Goal: Information Seeking & Learning: Check status

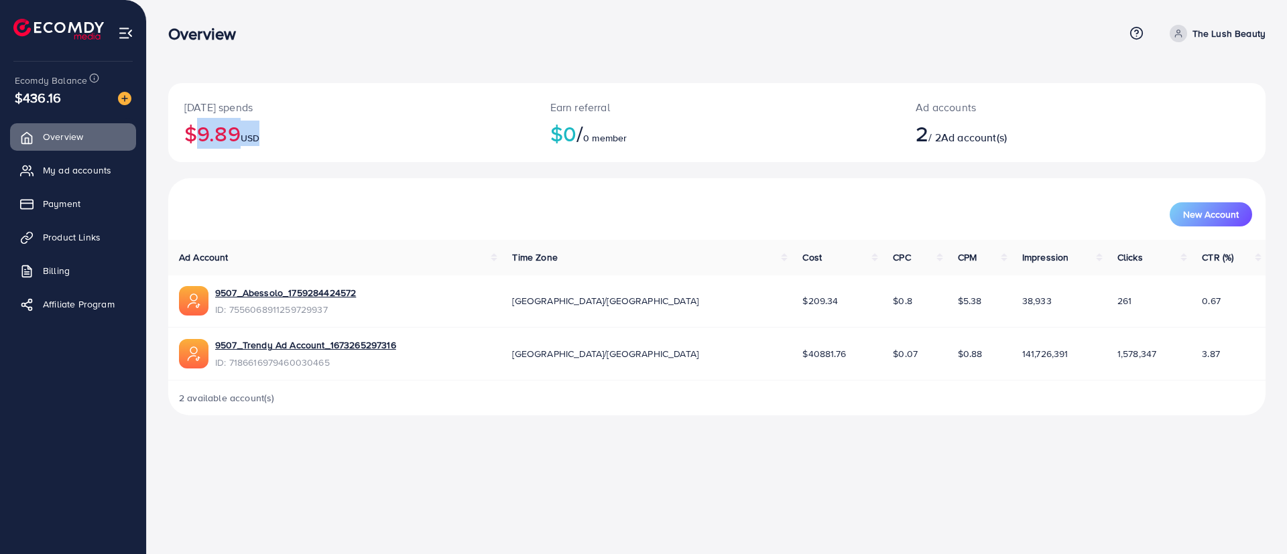
drag, startPoint x: 269, startPoint y: 131, endPoint x: 180, endPoint y: 137, distance: 89.3
click at [180, 137] on div "[DATE] spends $9.89 USD" at bounding box center [351, 122] width 366 height 79
click at [302, 137] on h2 "$9.89 USD" at bounding box center [351, 133] width 334 height 25
drag, startPoint x: 541, startPoint y: 139, endPoint x: 670, endPoint y: 139, distance: 129.3
click at [670, 139] on div "Earn referral $0 / 0 member" at bounding box center [717, 122] width 366 height 79
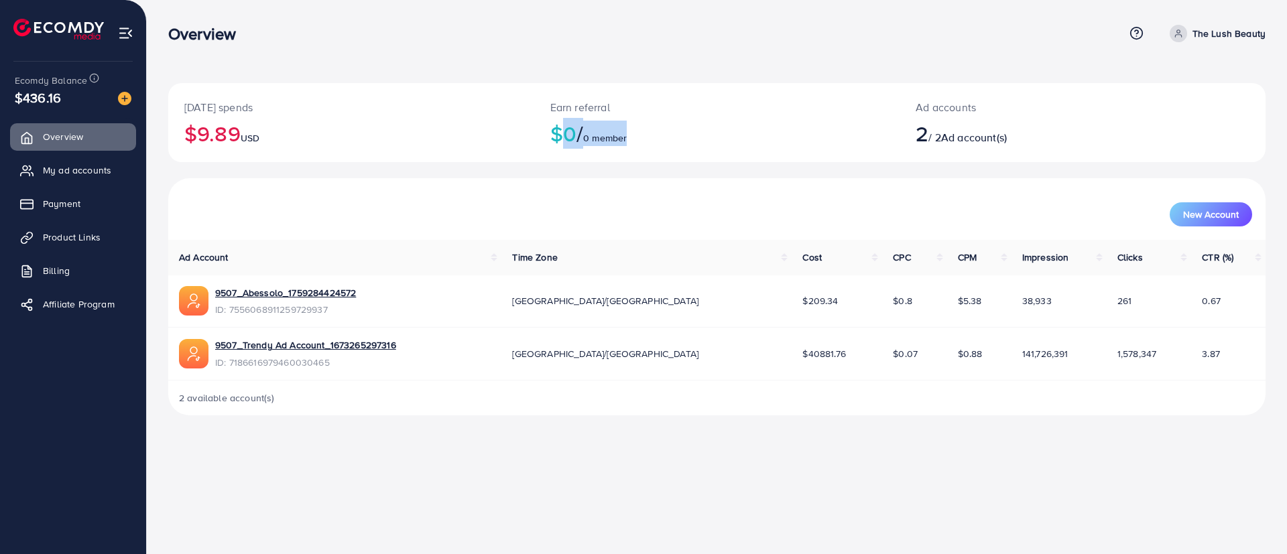
click at [871, 129] on h2 "$0 / 0 member" at bounding box center [717, 133] width 334 height 25
drag, startPoint x: 915, startPoint y: 135, endPoint x: 988, endPoint y: 129, distance: 73.2
click at [988, 129] on div "Ad accounts 2 / 2 Ad account(s)" at bounding box center [1036, 122] width 274 height 79
click at [1044, 134] on h2 "2 / 2 Ad account(s)" at bounding box center [1036, 133] width 242 height 25
drag, startPoint x: 1043, startPoint y: 134, endPoint x: 852, endPoint y: 132, distance: 191.0
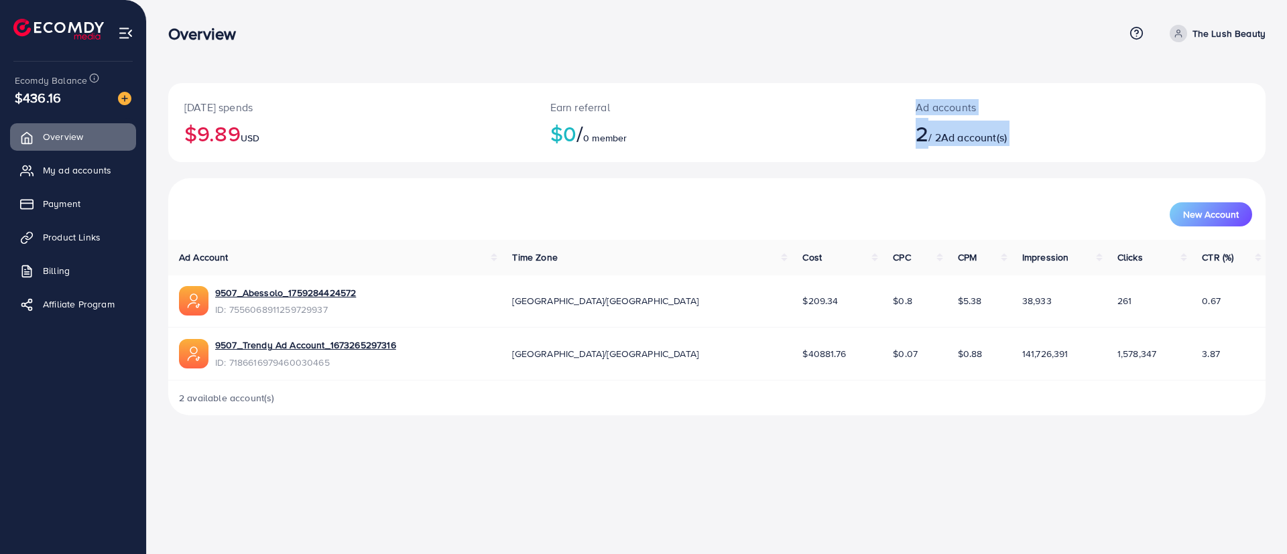
click at [852, 132] on div "[DATE] spends $9.89 USD Earn referral $0 / 0 member Ad accounts 2 / 2 Ad accoun…" at bounding box center [716, 122] width 1097 height 79
click at [930, 153] on div "Ad accounts 2 / 2 Ad account(s)" at bounding box center [1036, 122] width 274 height 79
drag, startPoint x: 916, startPoint y: 141, endPoint x: 1031, endPoint y: 138, distance: 114.6
click at [1031, 138] on h2 "2 / 2 Ad account(s)" at bounding box center [1036, 133] width 242 height 25
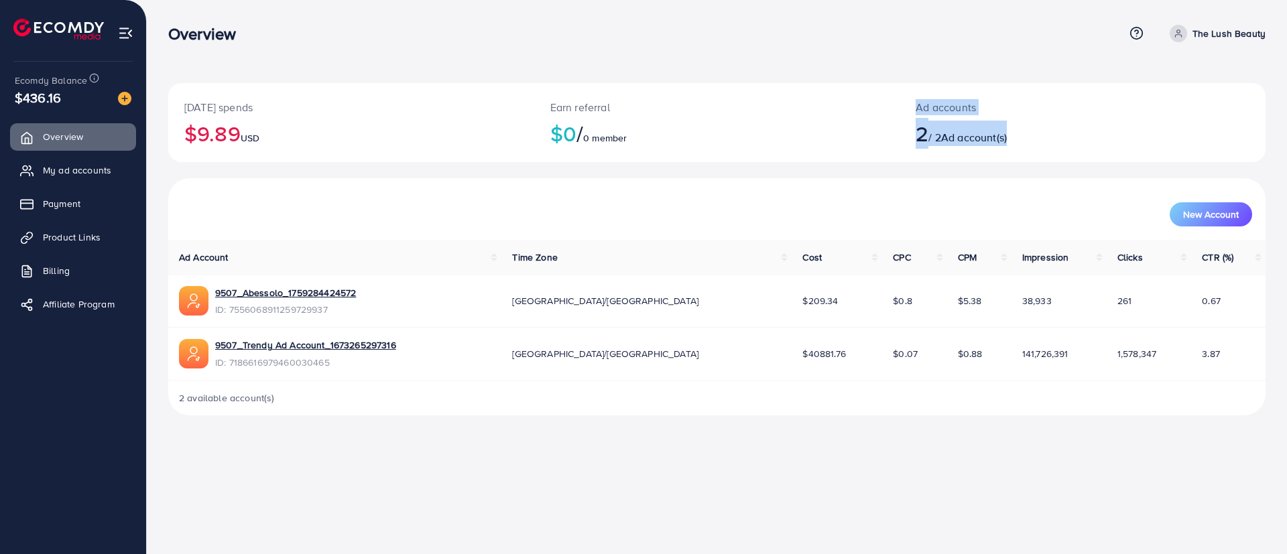
drag, startPoint x: 1031, startPoint y: 138, endPoint x: 851, endPoint y: 146, distance: 179.8
click at [851, 146] on div "[DATE] spends $9.89 USD Earn referral $0 / 0 member Ad accounts 2 / 2 Ad accoun…" at bounding box center [716, 122] width 1097 height 79
click at [910, 135] on div "Ad accounts 2 / 2 Ad account(s)" at bounding box center [1036, 122] width 274 height 79
drag, startPoint x: 910, startPoint y: 135, endPoint x: 1045, endPoint y: 139, distance: 135.4
click at [1045, 139] on div "Ad accounts 2 / 2 Ad account(s)" at bounding box center [1036, 122] width 274 height 79
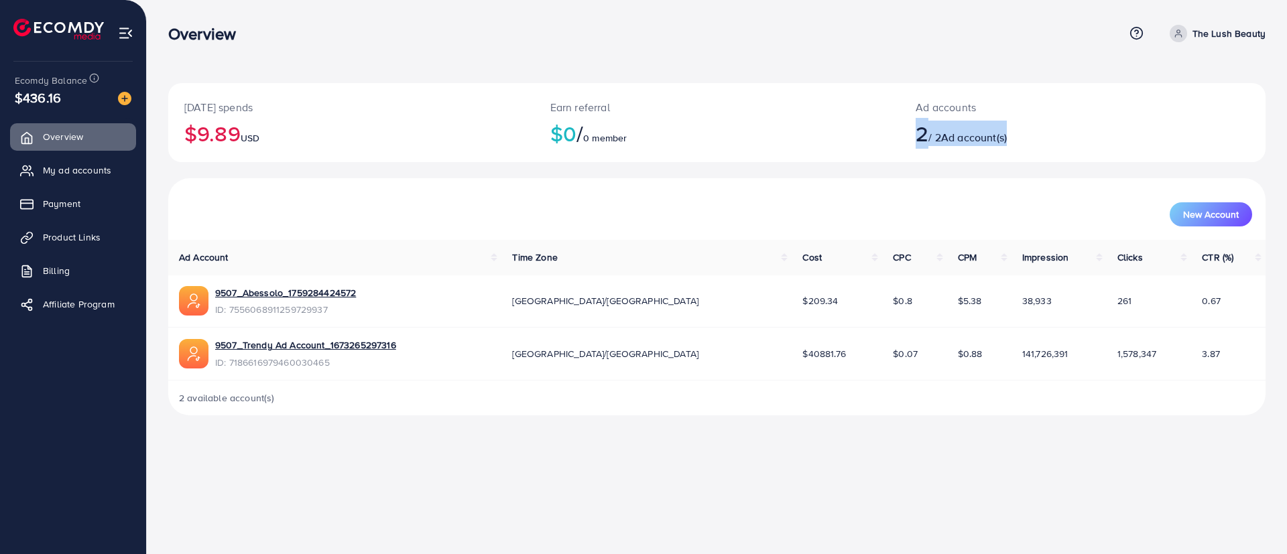
click at [1043, 139] on h2 "2 / 2 Ad account(s)" at bounding box center [1036, 133] width 242 height 25
drag, startPoint x: 1043, startPoint y: 139, endPoint x: 878, endPoint y: 139, distance: 164.8
click at [878, 139] on div "[DATE] spends $9.89 USD Earn referral $0 / 0 member Ad accounts 2 / 2 Ad accoun…" at bounding box center [716, 122] width 1097 height 79
click at [907, 133] on div "Ad accounts 2 / 2 Ad account(s)" at bounding box center [1036, 122] width 274 height 79
drag, startPoint x: 913, startPoint y: 135, endPoint x: 1054, endPoint y: 147, distance: 141.8
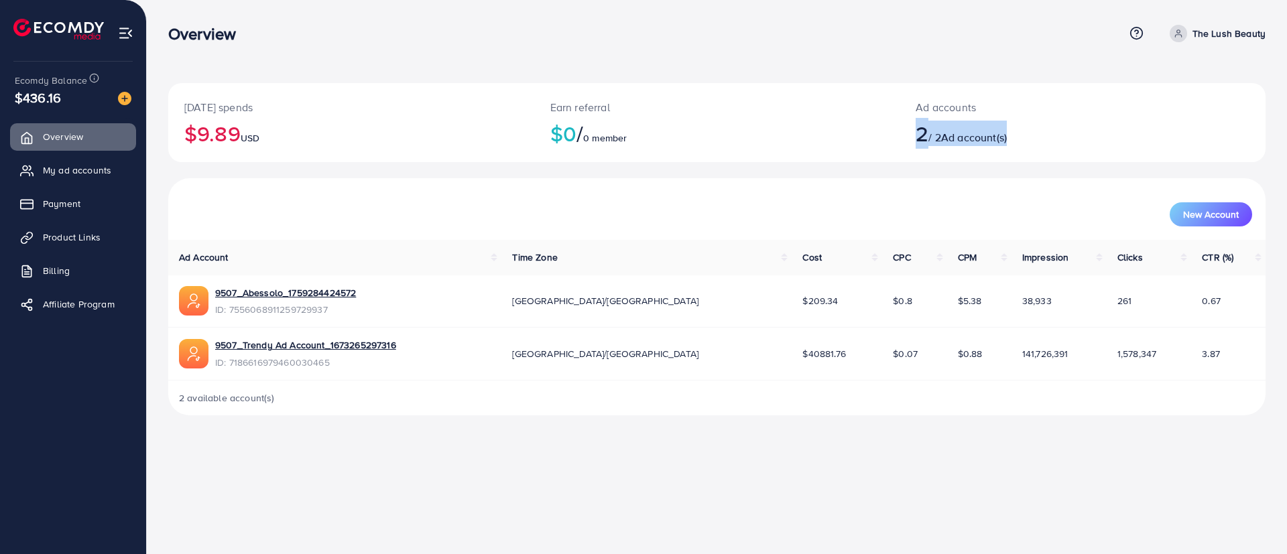
click at [1054, 147] on div "Ad accounts 2 / 2 Ad account(s)" at bounding box center [1036, 122] width 274 height 79
drag, startPoint x: 1054, startPoint y: 147, endPoint x: 875, endPoint y: 143, distance: 179.0
click at [875, 143] on div "[DATE] spends $9.89 USD Earn referral $0 / 0 member Ad accounts 2 / 2 Ad accoun…" at bounding box center [716, 122] width 1097 height 79
click at [913, 131] on div "Ad accounts 2 / 2 Ad account(s)" at bounding box center [1036, 122] width 274 height 79
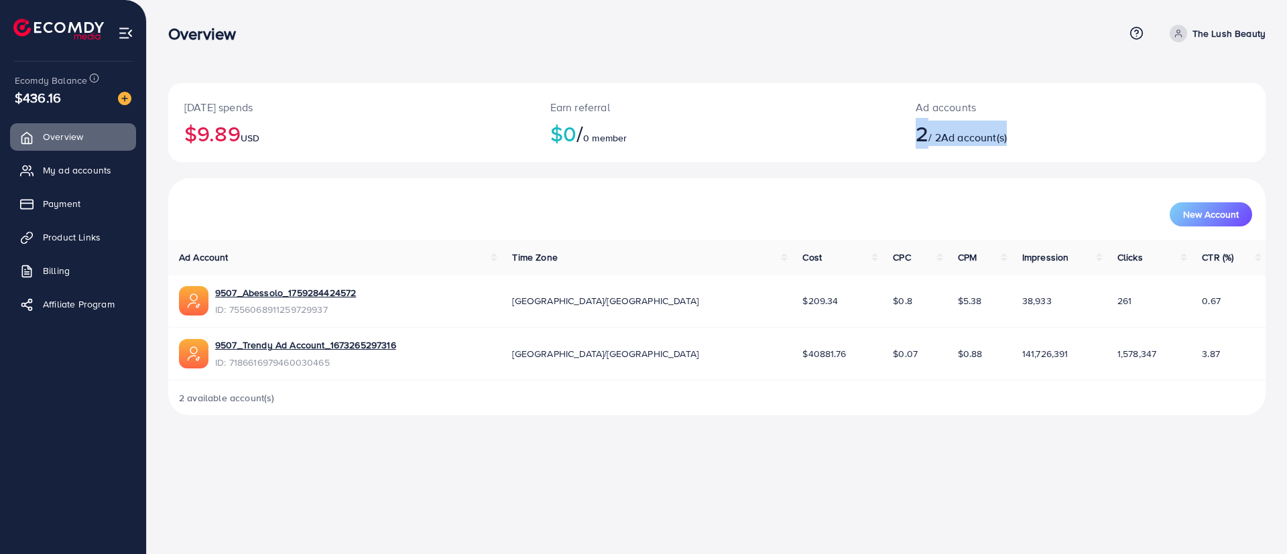
drag, startPoint x: 910, startPoint y: 137, endPoint x: 1061, endPoint y: 157, distance: 152.7
click at [1061, 157] on div "Ad accounts 2 / 2 Ad account(s)" at bounding box center [1036, 122] width 274 height 79
click at [1044, 153] on div "Ad accounts 2 / 2 Ad account(s)" at bounding box center [1036, 122] width 274 height 79
drag, startPoint x: 1026, startPoint y: 149, endPoint x: 901, endPoint y: 133, distance: 125.7
click at [901, 133] on div "Ad accounts 2 / 2 Ad account(s)" at bounding box center [1036, 122] width 274 height 79
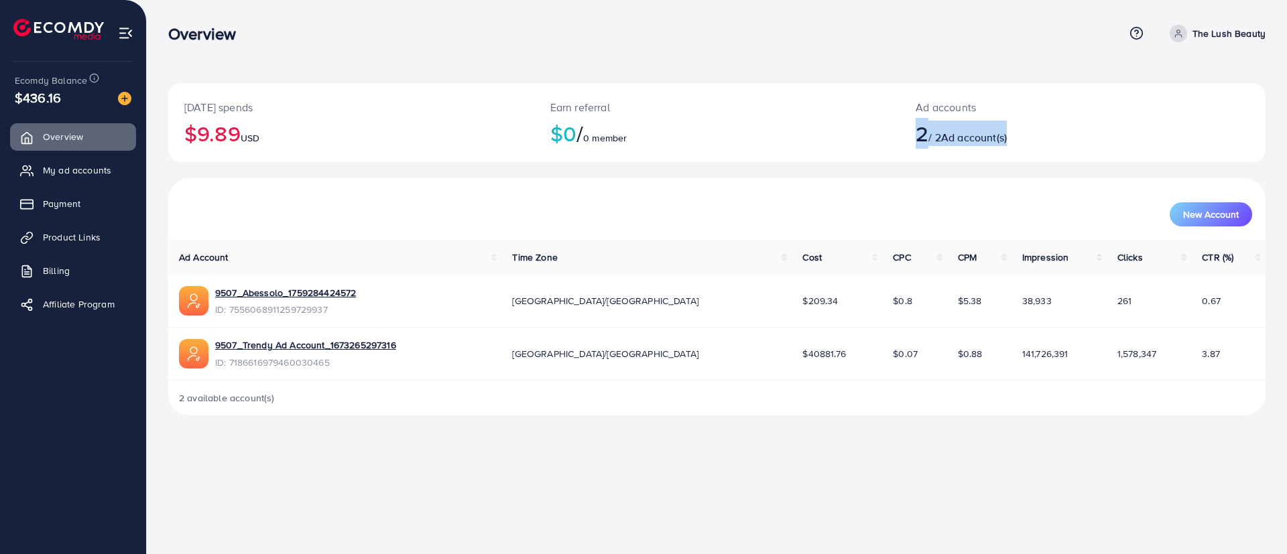
click at [901, 133] on div "Ad accounts 2 / 2 Ad account(s)" at bounding box center [1036, 122] width 274 height 79
drag, startPoint x: 901, startPoint y: 133, endPoint x: 1032, endPoint y: 149, distance: 131.7
click at [1032, 149] on div "Ad accounts 2 / 2 Ad account(s)" at bounding box center [1036, 122] width 274 height 79
drag, startPoint x: 1032, startPoint y: 149, endPoint x: 876, endPoint y: 133, distance: 157.0
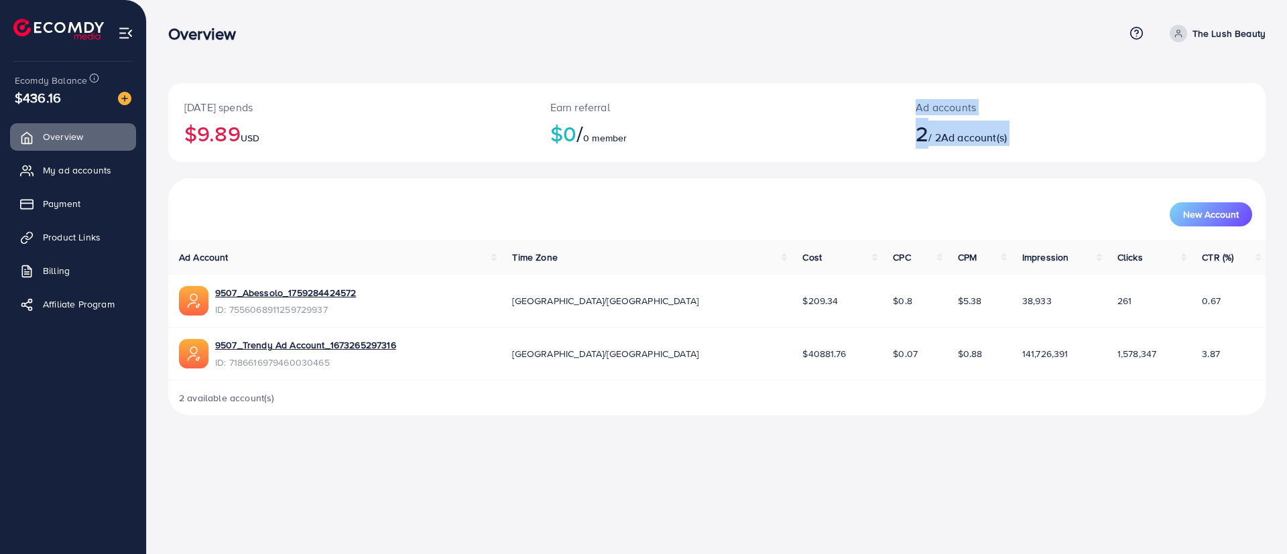
click at [876, 133] on div "[DATE] spends $9.89 USD Earn referral $0 / 0 member Ad accounts 2 / 2 Ad accoun…" at bounding box center [716, 122] width 1097 height 79
click at [915, 111] on p "Ad accounts" at bounding box center [1036, 107] width 242 height 16
drag, startPoint x: 906, startPoint y: 106, endPoint x: 993, endPoint y: 107, distance: 87.1
click at [993, 107] on div "Ad accounts 2 / 2 Ad account(s)" at bounding box center [1036, 122] width 274 height 79
click at [993, 107] on p "Ad accounts" at bounding box center [1036, 107] width 242 height 16
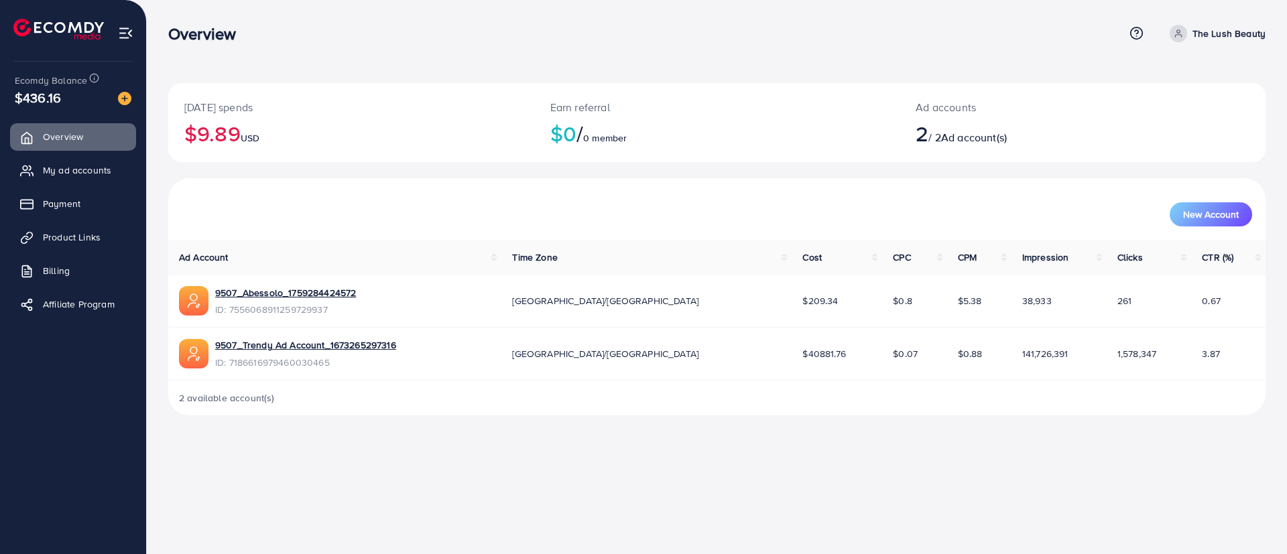
click at [379, 161] on div "[DATE] spends $9.89 USD" at bounding box center [351, 122] width 366 height 79
